Goal: Check status: Check status

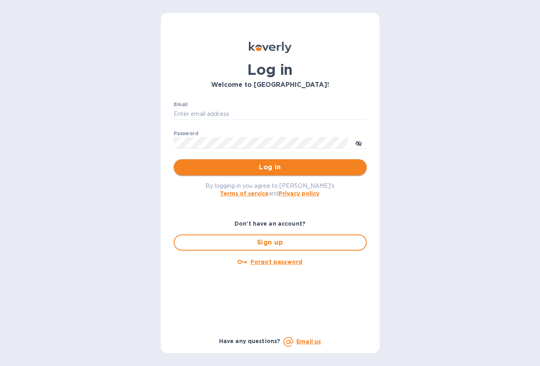
type input "susank@sanfrandesign.com"
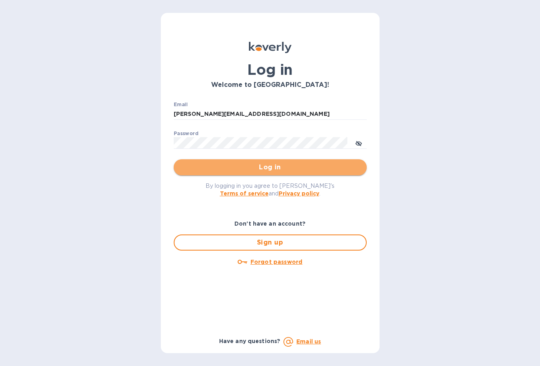
click at [270, 165] on span "Log in" at bounding box center [270, 167] width 180 height 10
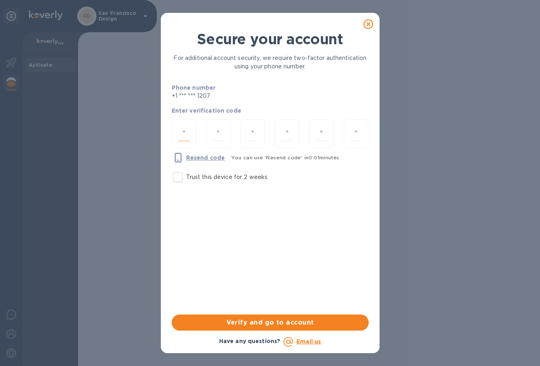
click at [181, 130] on input "number" at bounding box center [183, 133] width 11 height 15
type input "5"
type input "6"
type input "7"
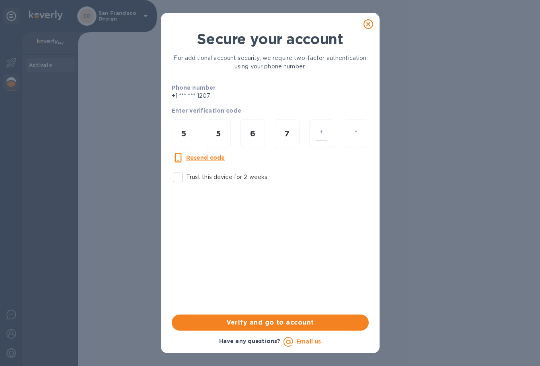
type input "4"
type input "2"
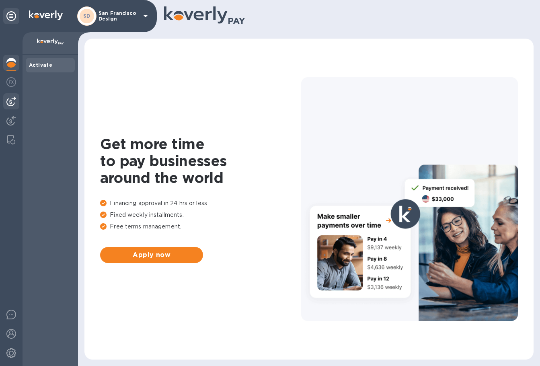
click at [10, 98] on img at bounding box center [11, 101] width 10 height 10
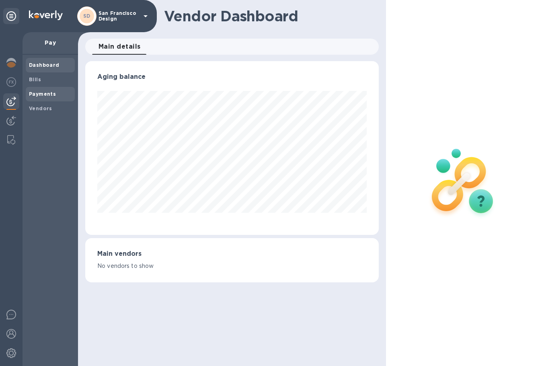
scroll to position [174, 293]
click at [47, 95] on b "Payments" at bounding box center [42, 94] width 27 height 6
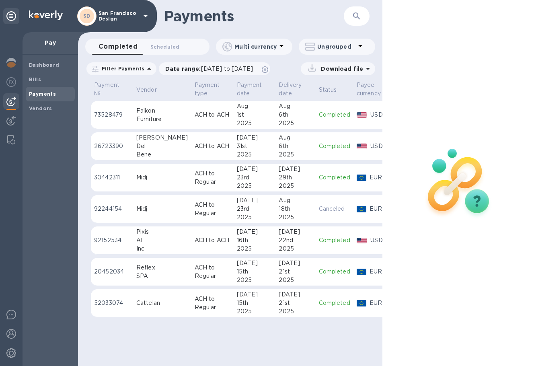
click at [194, 278] on p "ACH to Regular" at bounding box center [212, 271] width 36 height 17
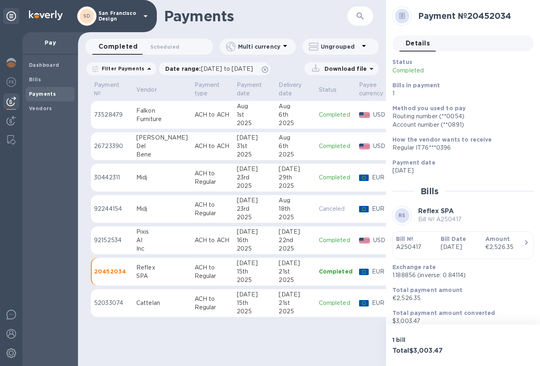
click at [103, 269] on p "20452034" at bounding box center [112, 271] width 36 height 8
click at [103, 271] on p "20452034" at bounding box center [112, 271] width 36 height 8
click at [103, 270] on p "20452034" at bounding box center [112, 271] width 36 height 8
click at [428, 41] on span "Details 0" at bounding box center [417, 43] width 24 height 11
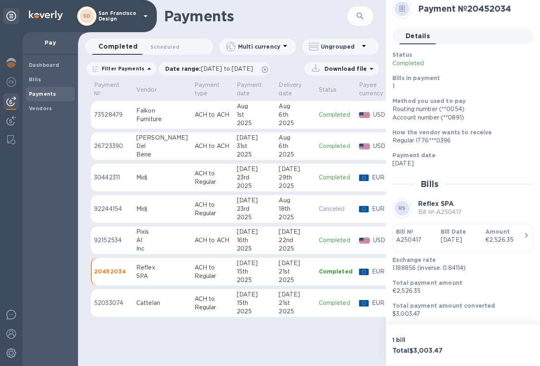
click at [399, 340] on p "1 bill" at bounding box center [425, 339] width 67 height 8
click at [426, 351] on h3 "Total $3,003.47" at bounding box center [425, 351] width 67 height 8
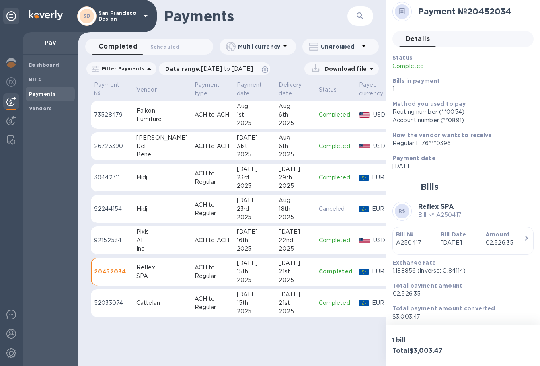
scroll to position [0, 0]
